Goal: Information Seeking & Learning: Learn about a topic

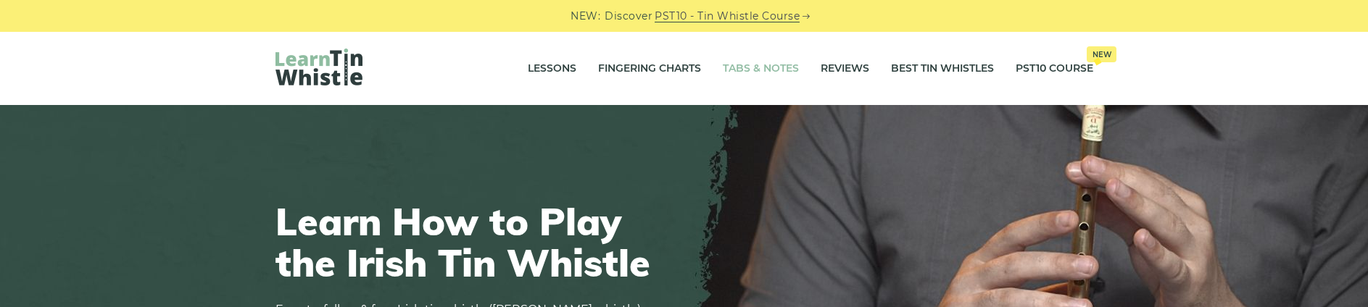
click at [735, 72] on link "Tabs & Notes" at bounding box center [761, 69] width 76 height 36
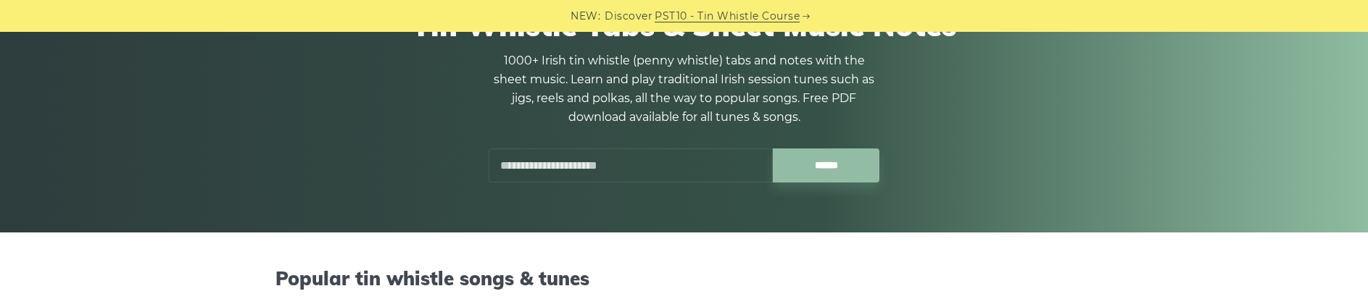
scroll to position [222, 0]
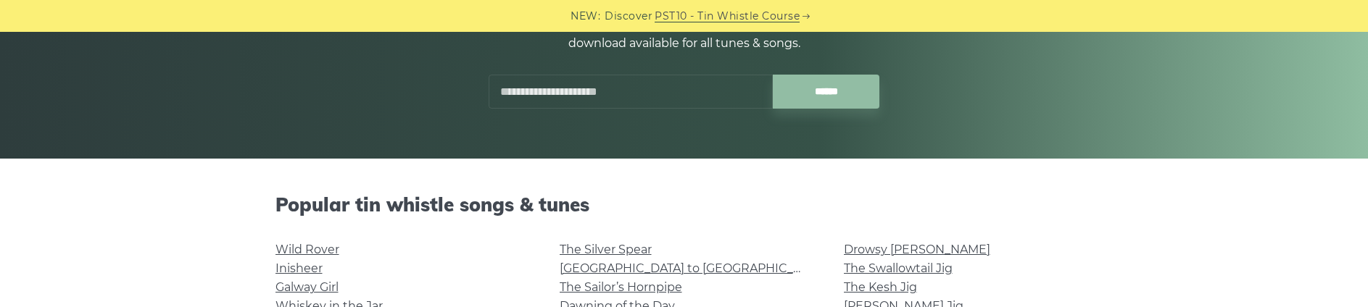
click at [600, 92] on input "text" at bounding box center [631, 92] width 284 height 34
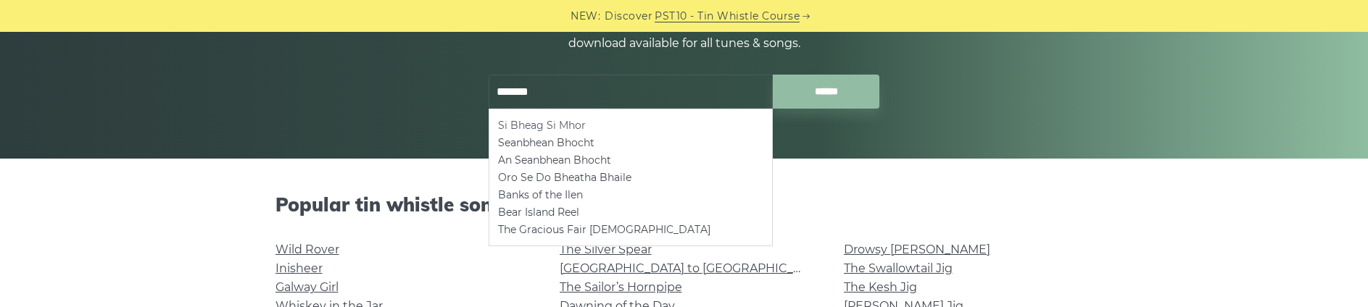
click at [554, 128] on li "Si­ Bheag Si­ Mhor" at bounding box center [630, 125] width 265 height 17
type input "**********"
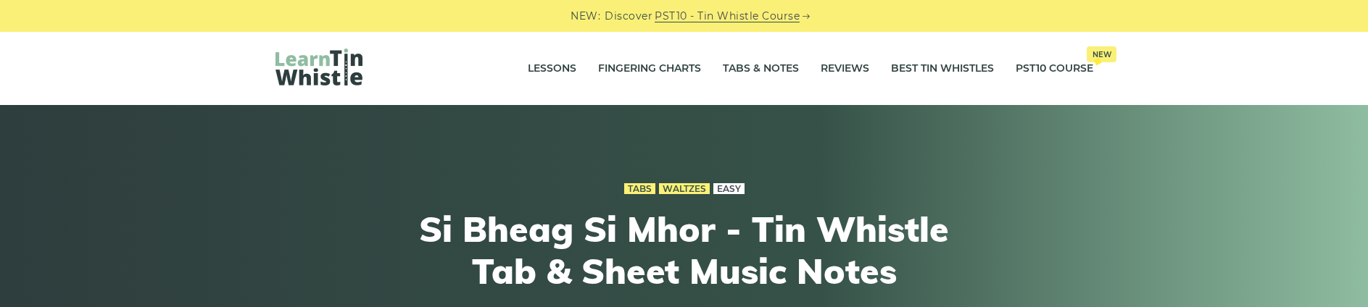
click at [725, 186] on link "Easy" at bounding box center [729, 189] width 31 height 12
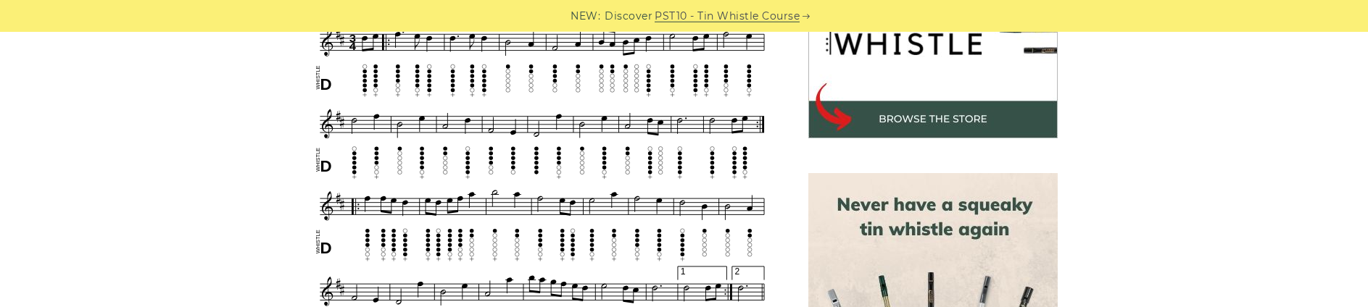
scroll to position [521, 0]
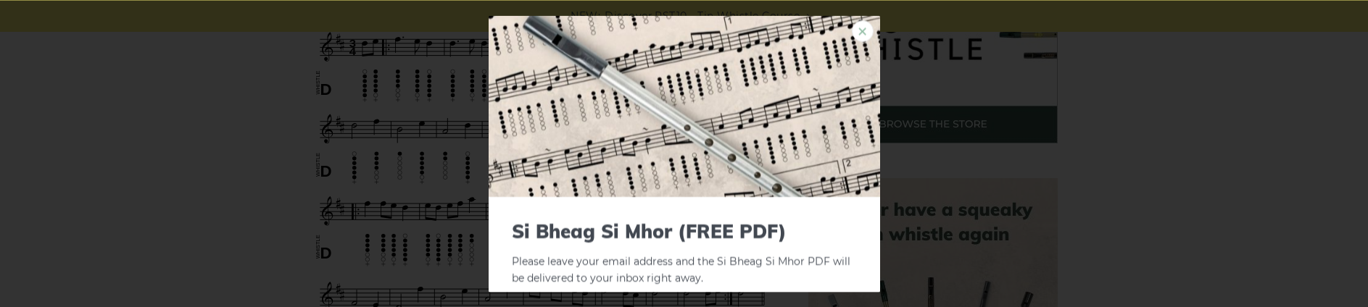
click at [852, 28] on link "×" at bounding box center [863, 31] width 22 height 22
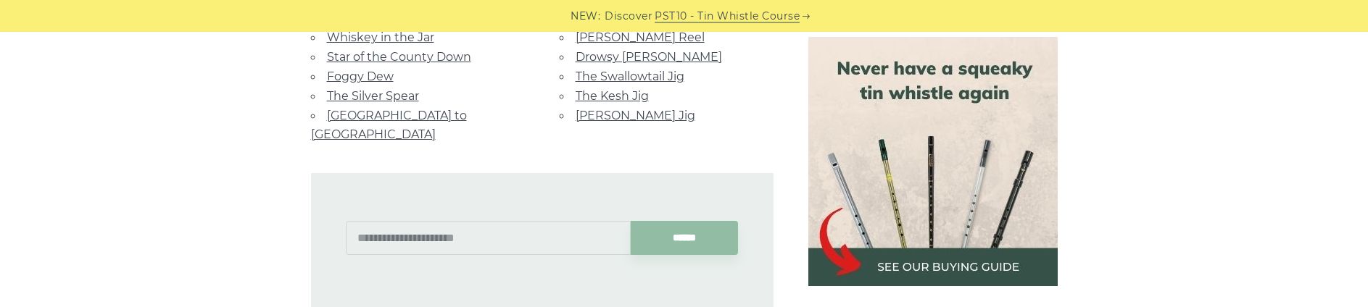
scroll to position [1039, 0]
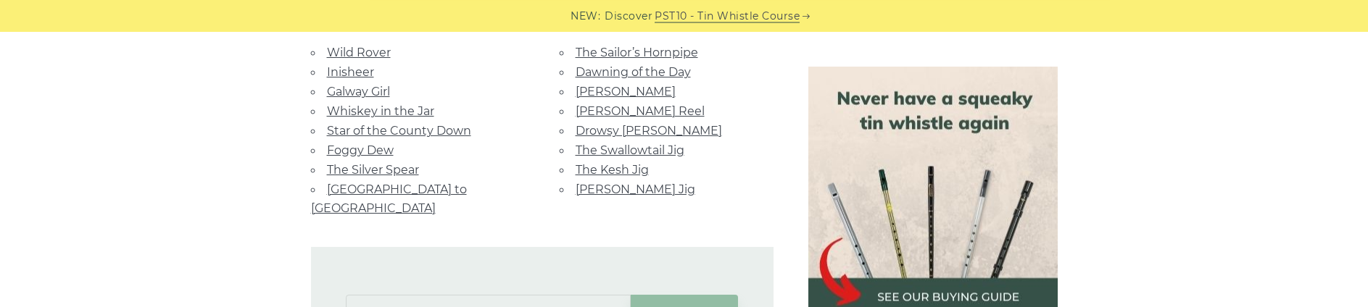
click at [592, 190] on link "[PERSON_NAME] Jig" at bounding box center [636, 190] width 120 height 14
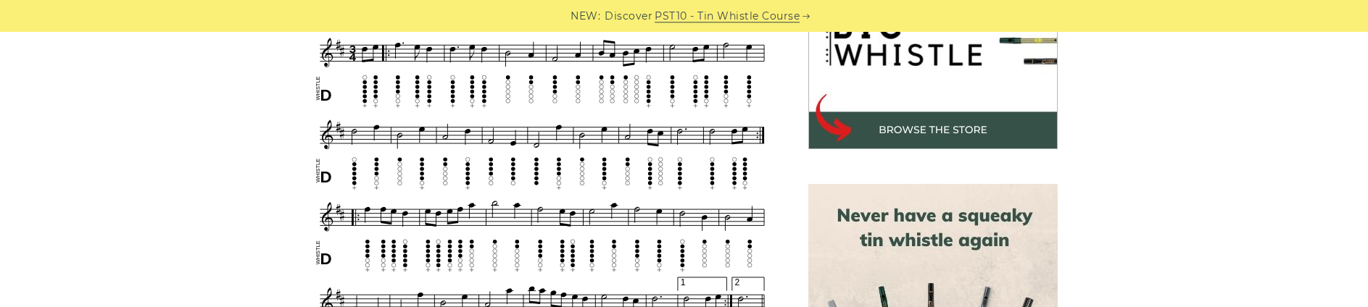
scroll to position [526, 0]
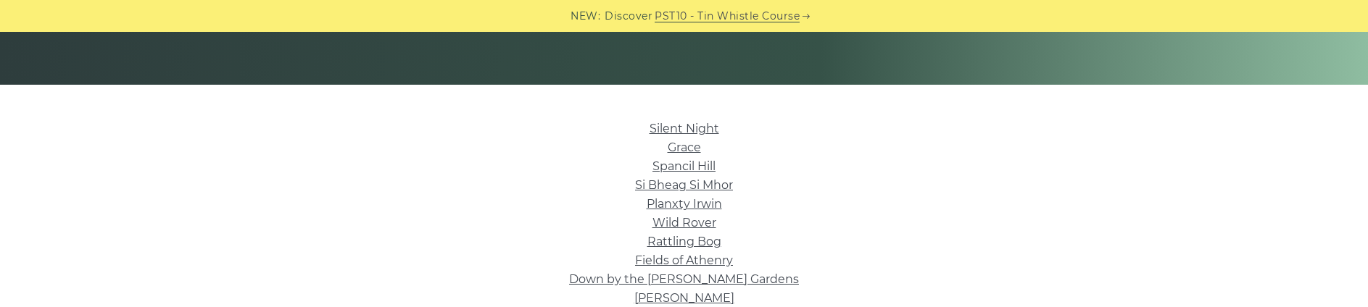
scroll to position [222, 0]
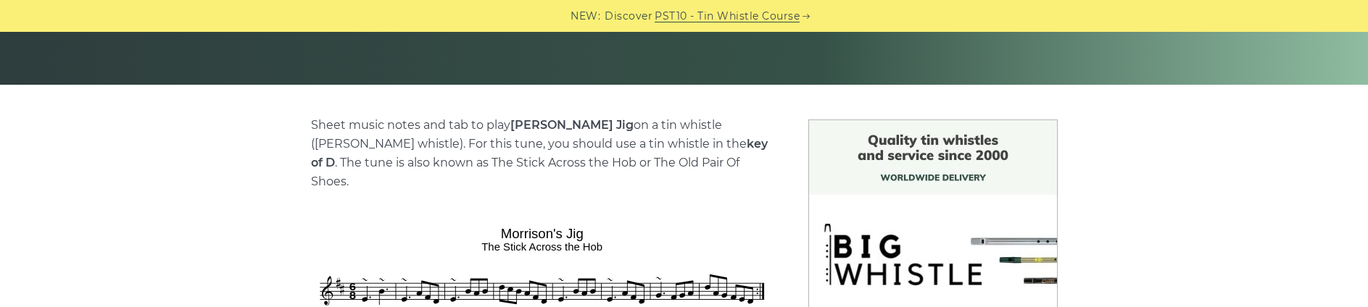
scroll to position [370, 0]
